Goal: Task Accomplishment & Management: Manage account settings

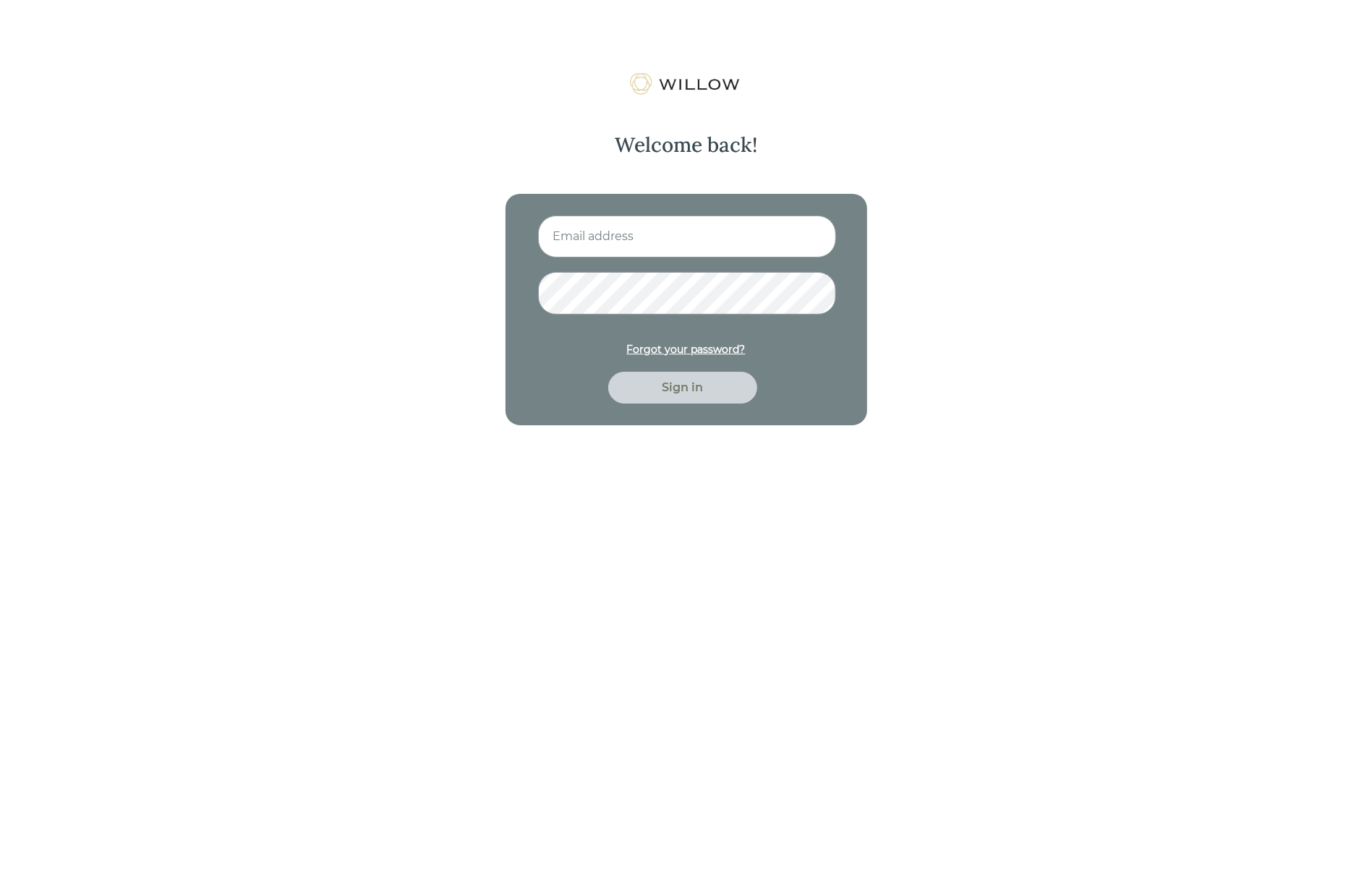
click at [627, 231] on input at bounding box center [687, 236] width 298 height 42
type input "[EMAIL_ADDRESS][PERSON_NAME][DOMAIN_NAME]"
click at [608, 372] on button "Sign in" at bounding box center [682, 387] width 149 height 32
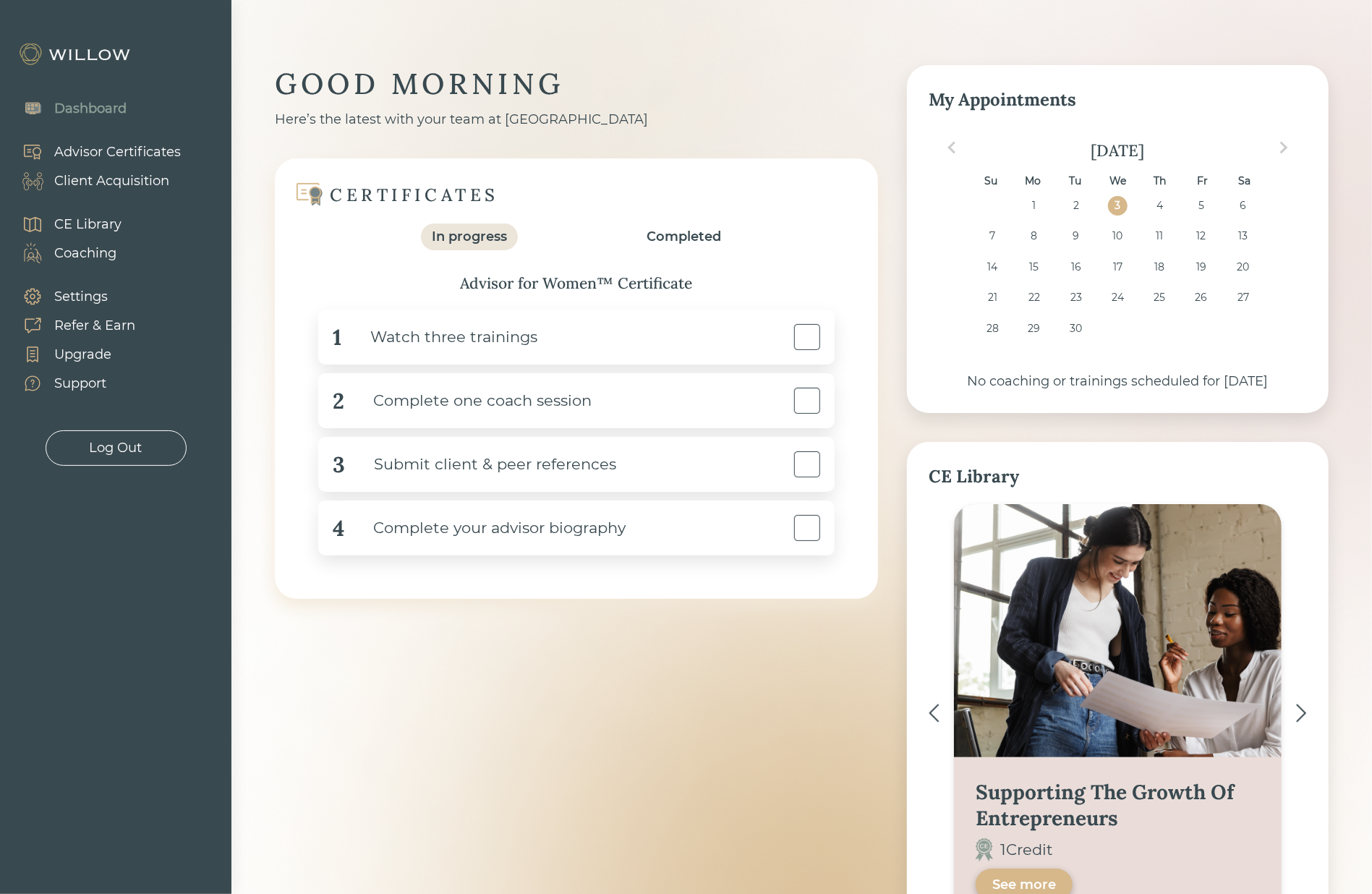
click at [93, 183] on div "Client Acquisition" at bounding box center [111, 181] width 115 height 20
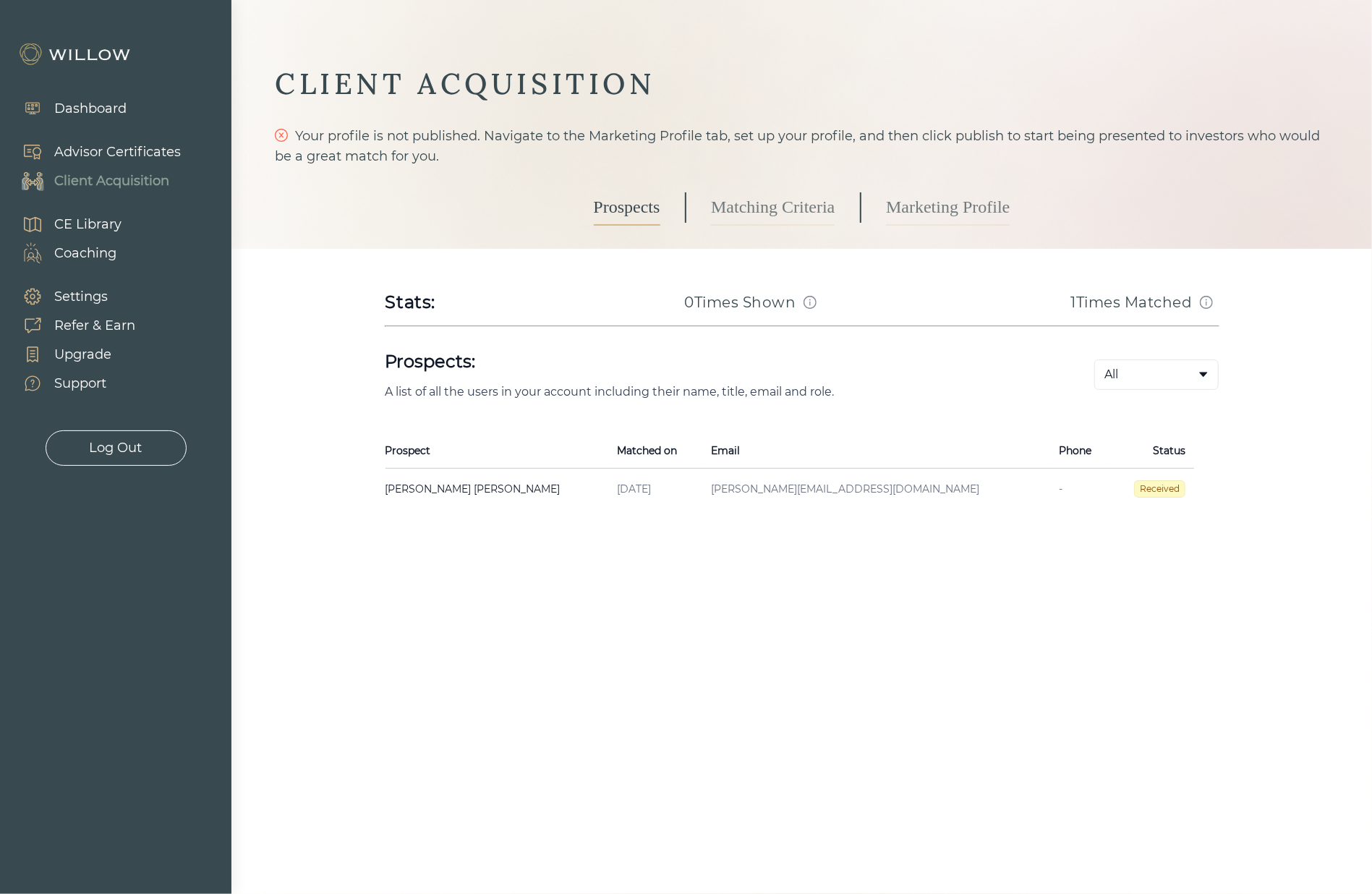
click at [1093, 296] on h3 "1 Times Matched" at bounding box center [1131, 302] width 122 height 21
click at [1160, 369] on body "Dashboard Advisor Certificates Client Acquisition CE Library Coaching Settings …" at bounding box center [686, 447] width 1372 height 894
click at [1160, 378] on body "Dashboard Advisor Certificates Client Acquisition CE Library Coaching Settings …" at bounding box center [686, 447] width 1372 height 894
click at [1162, 488] on span "Received" at bounding box center [1159, 489] width 51 height 18
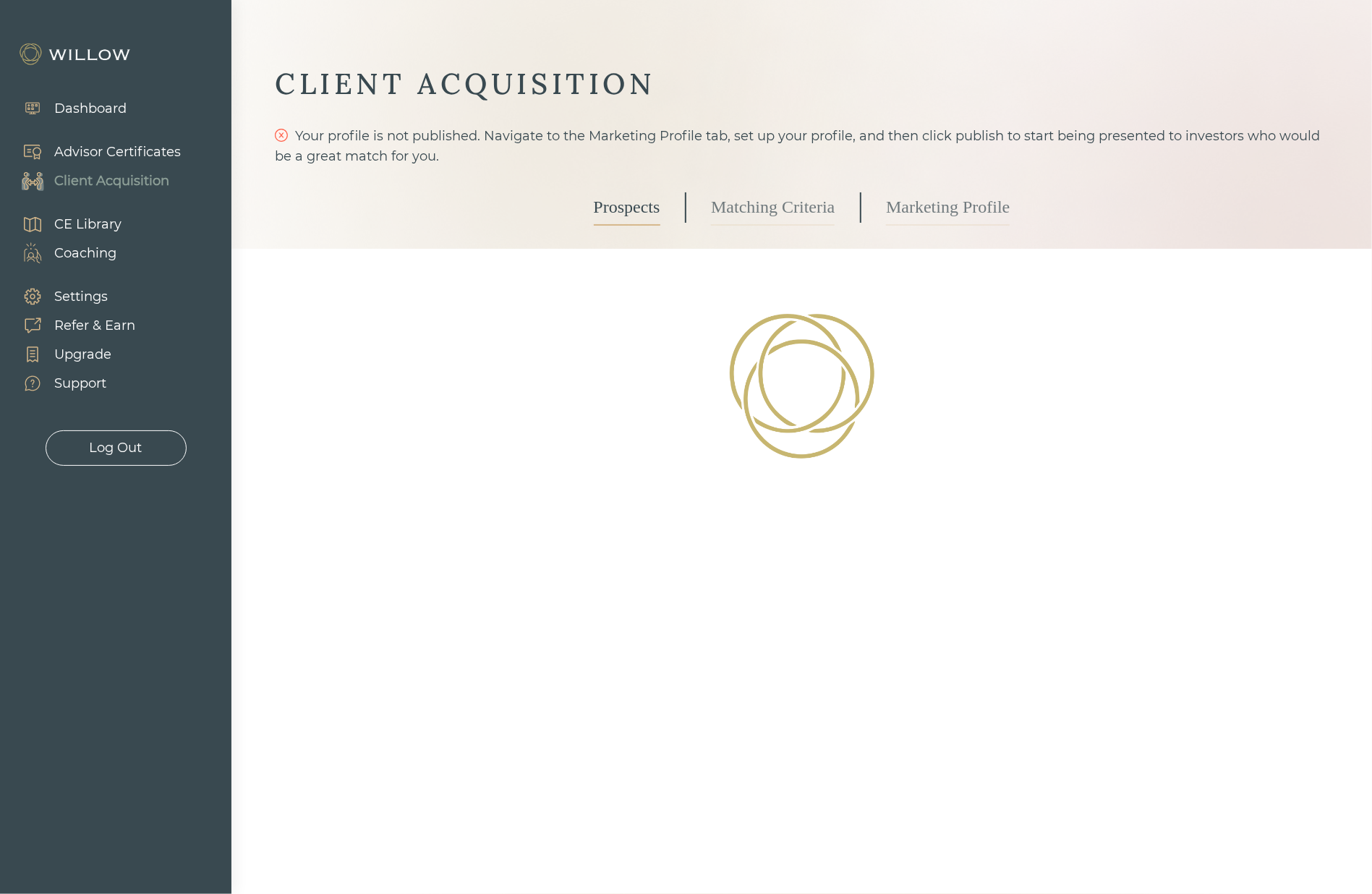
select select "3"
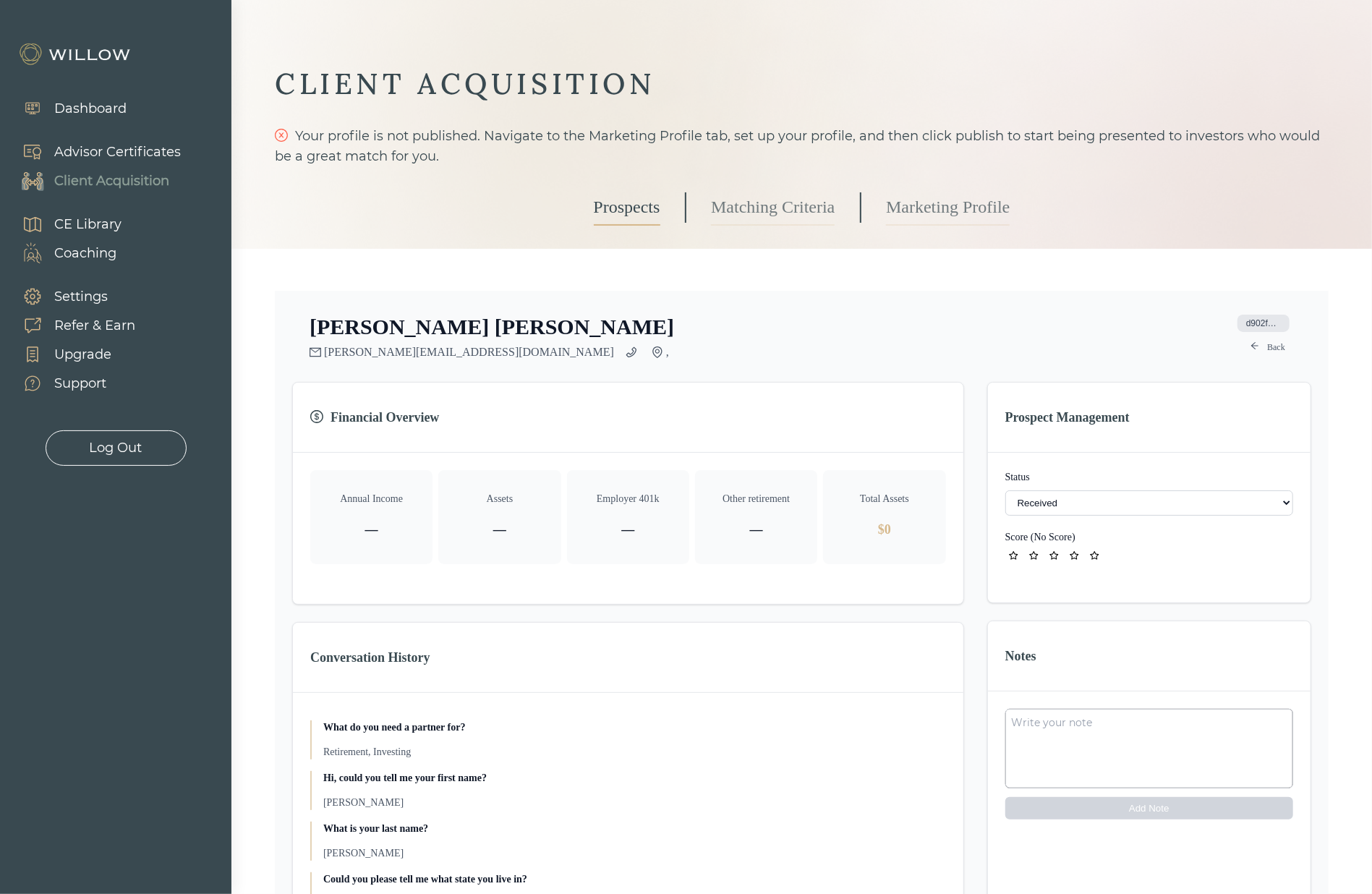
click at [1162, 504] on select "- Not ready to move forward No response received Received Won (Matched) Bad lea…" at bounding box center [1149, 503] width 287 height 26
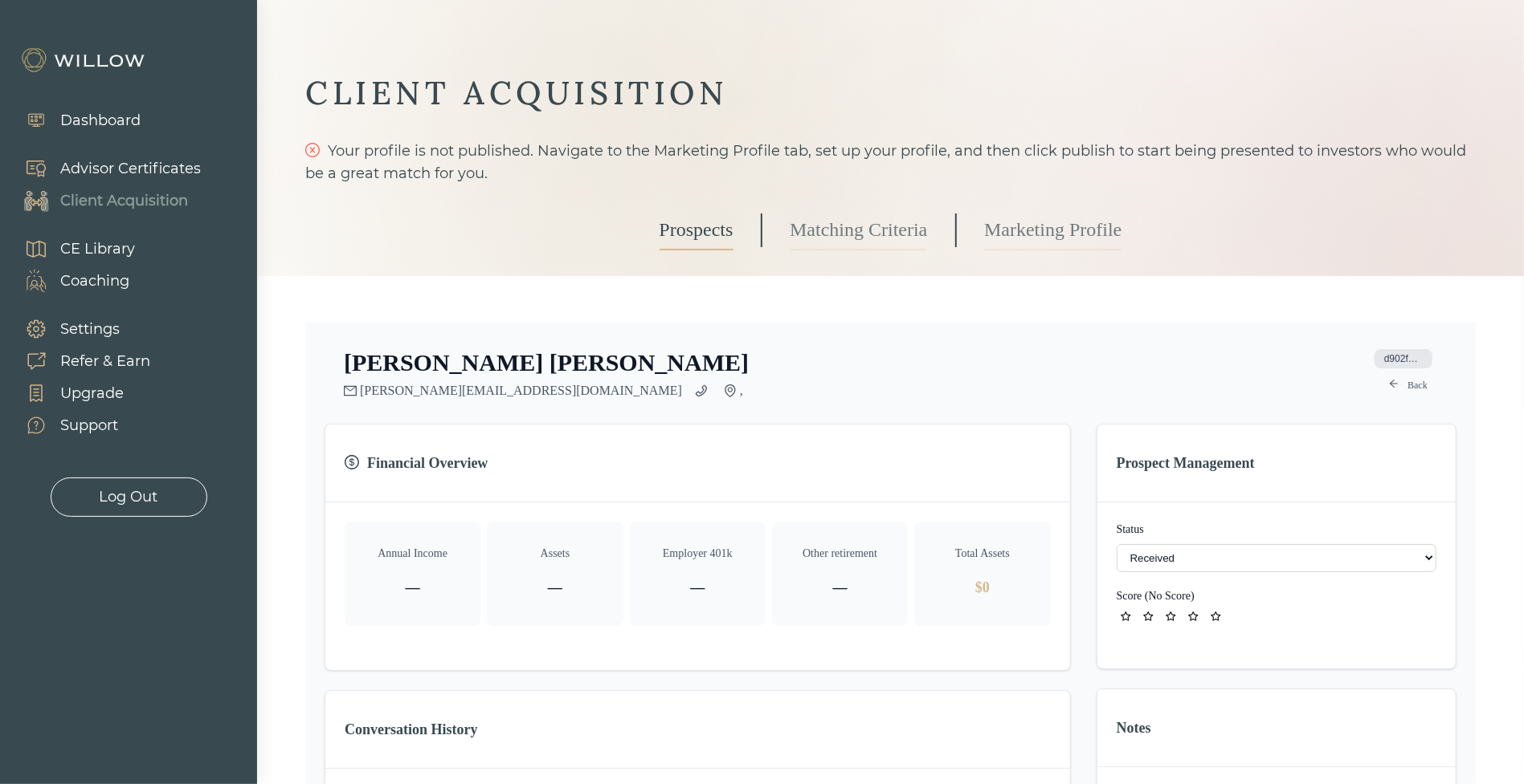
click at [1268, 554] on select "- Not ready to move forward No response received Received Won (Matched) Bad lea…" at bounding box center [1276, 558] width 319 height 28
click at [1177, 550] on select "- Not ready to move forward No response received Received Won (Matched) Bad lea…" at bounding box center [1276, 558] width 319 height 28
